Goal: Check status: Check status

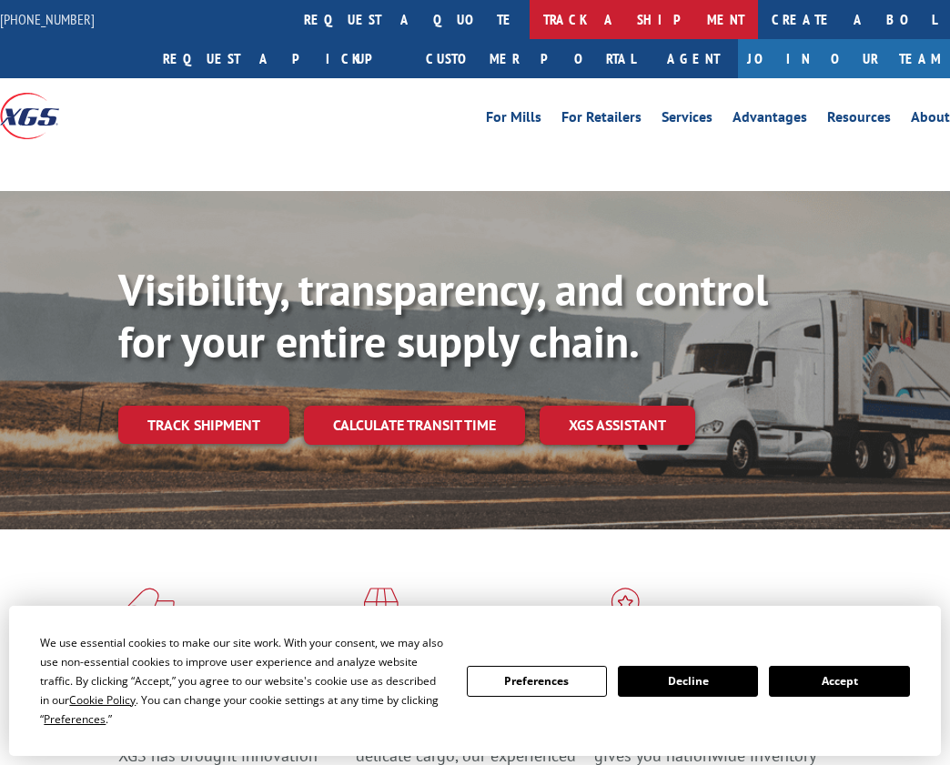
click at [529, 10] on link "track a shipment" at bounding box center [643, 19] width 228 height 39
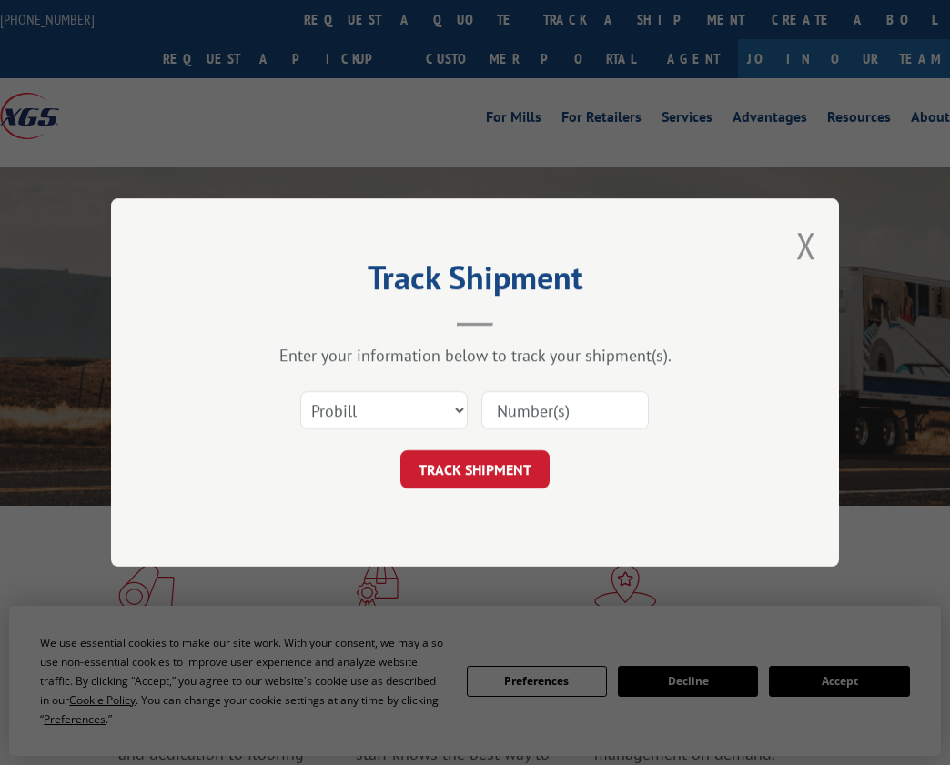
click at [423, 412] on select "Select category... Probill BOL PO" at bounding box center [383, 410] width 167 height 38
select select "bol"
click at [300, 391] on select "Select category... Probill BOL PO" at bounding box center [383, 410] width 167 height 38
click at [514, 404] on input at bounding box center [564, 410] width 167 height 38
paste input "50868353"
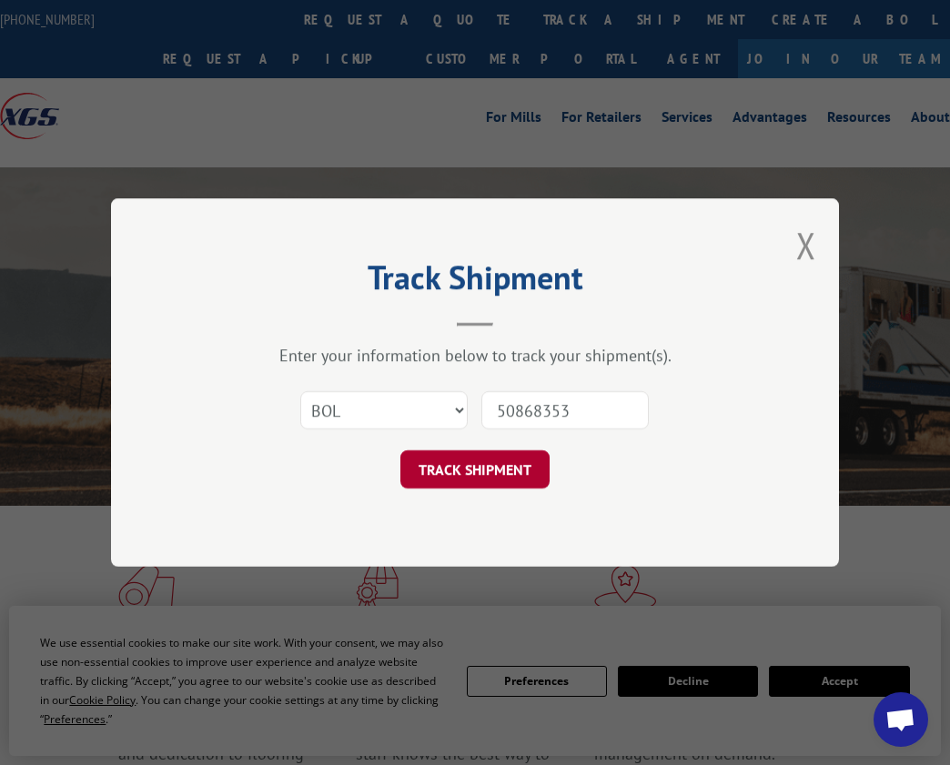
type input "50868353"
click at [505, 456] on button "TRACK SHIPMENT" at bounding box center [474, 469] width 149 height 38
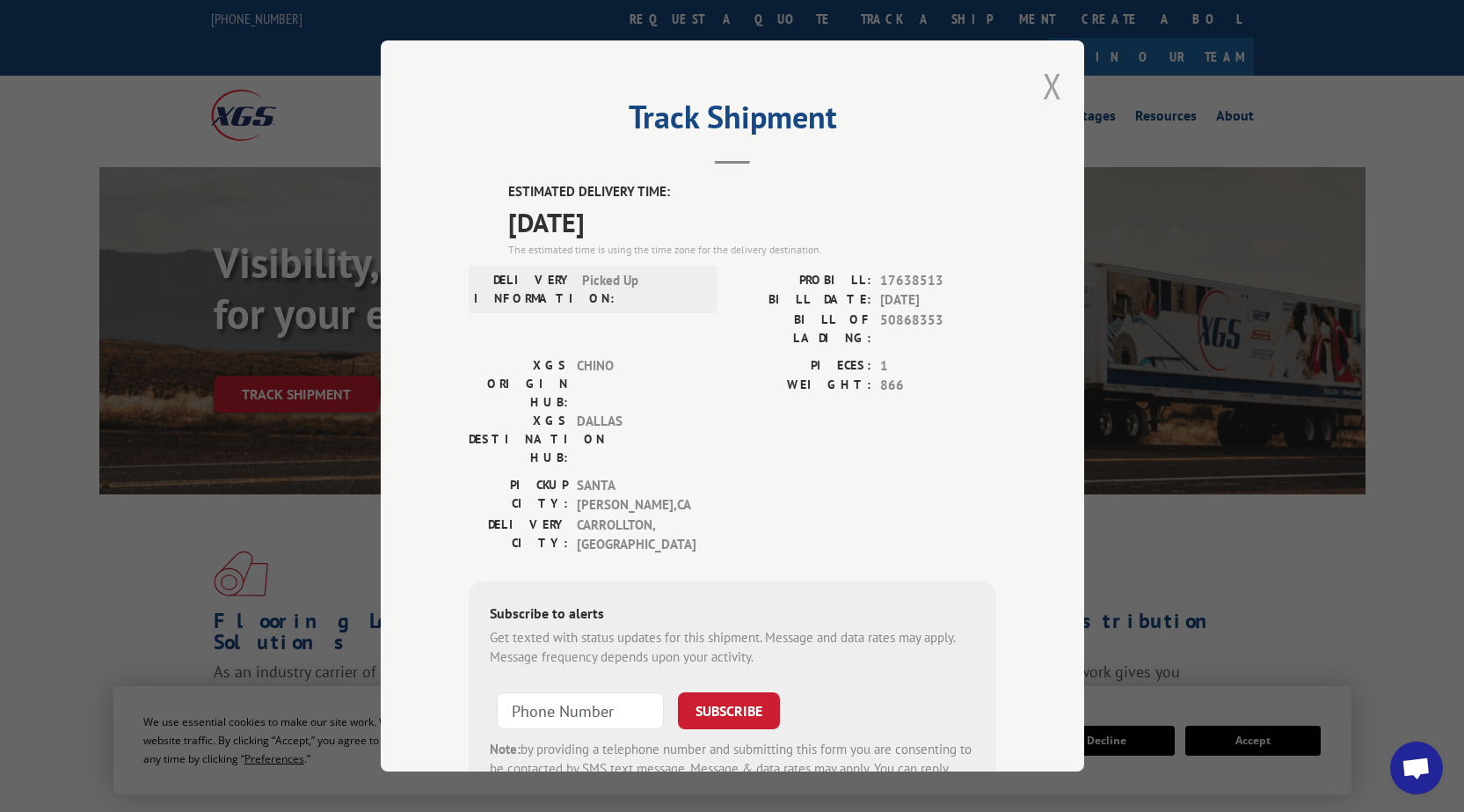
click at [918, 85] on button "Close modal" at bounding box center [1053, 86] width 19 height 46
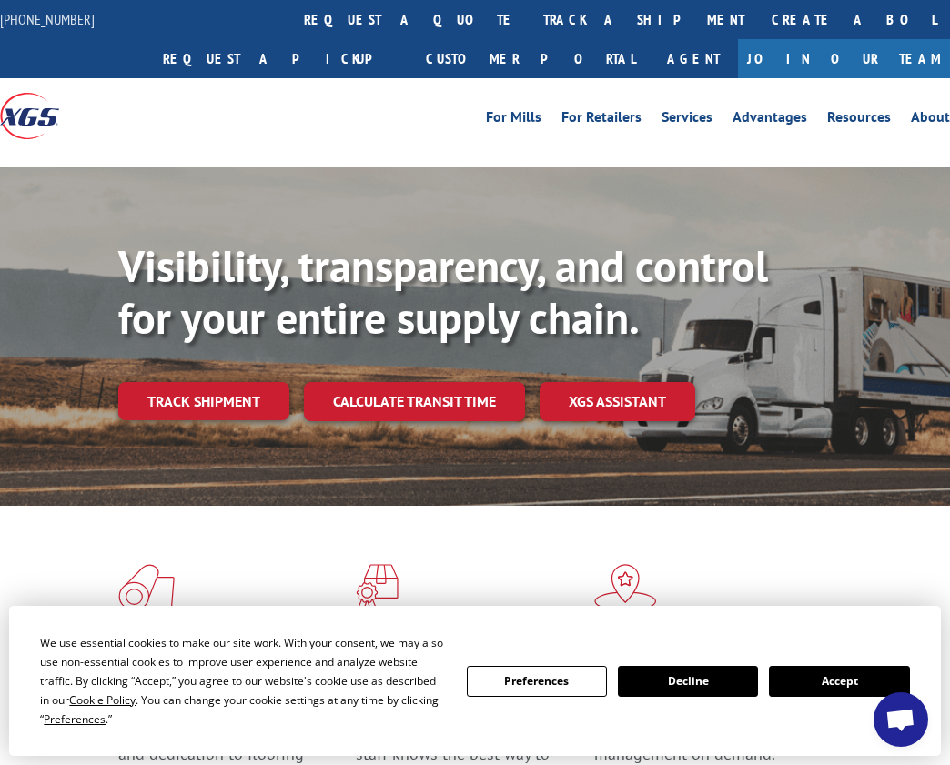
click at [309, 106] on div "For Mills For Retailers Services Advantages Resources About For Mills For Retai…" at bounding box center [593, 116] width 712 height 27
